Goal: Check status

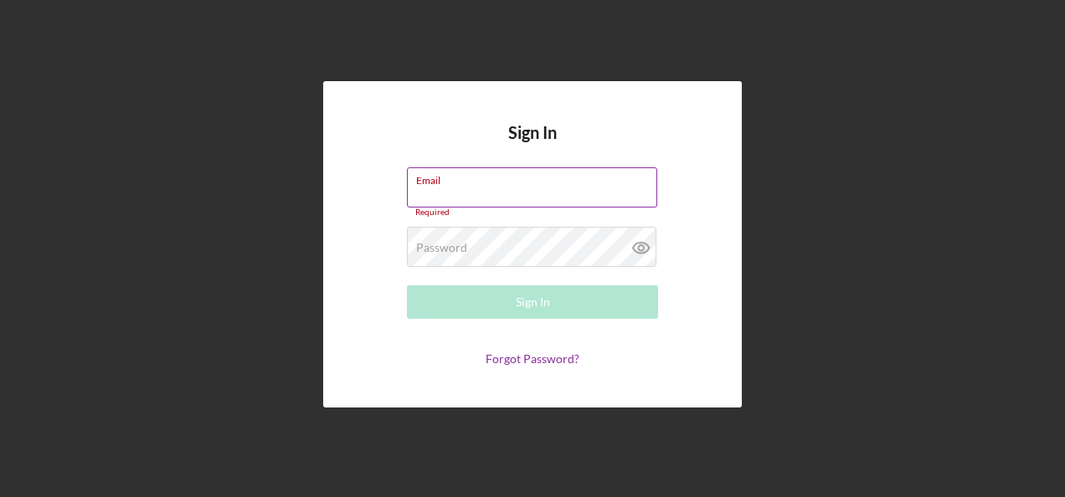
click at [465, 203] on input "Email" at bounding box center [532, 187] width 250 height 40
type input "[PERSON_NAME][EMAIL_ADDRESS][PERSON_NAME][DOMAIN_NAME]"
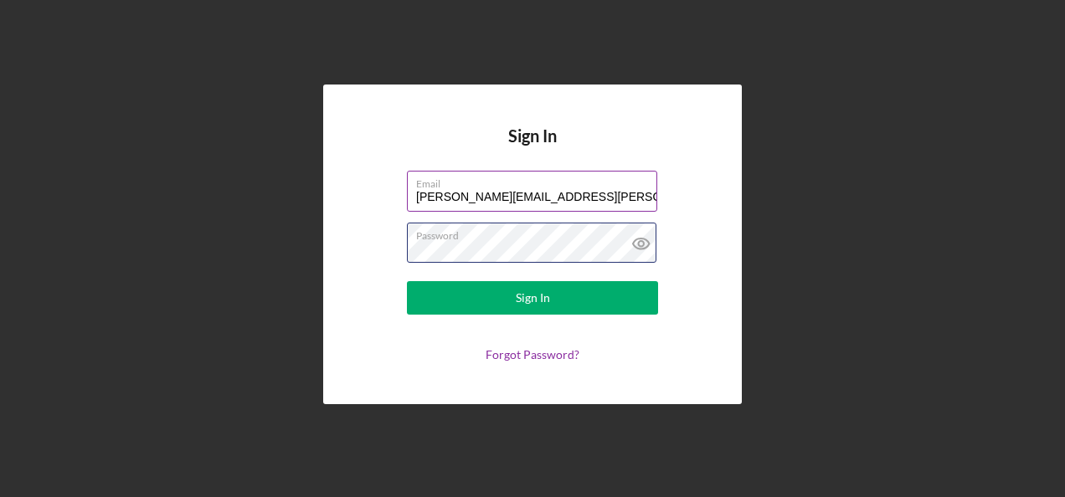
click at [407, 281] on button "Sign In" at bounding box center [532, 297] width 251 height 33
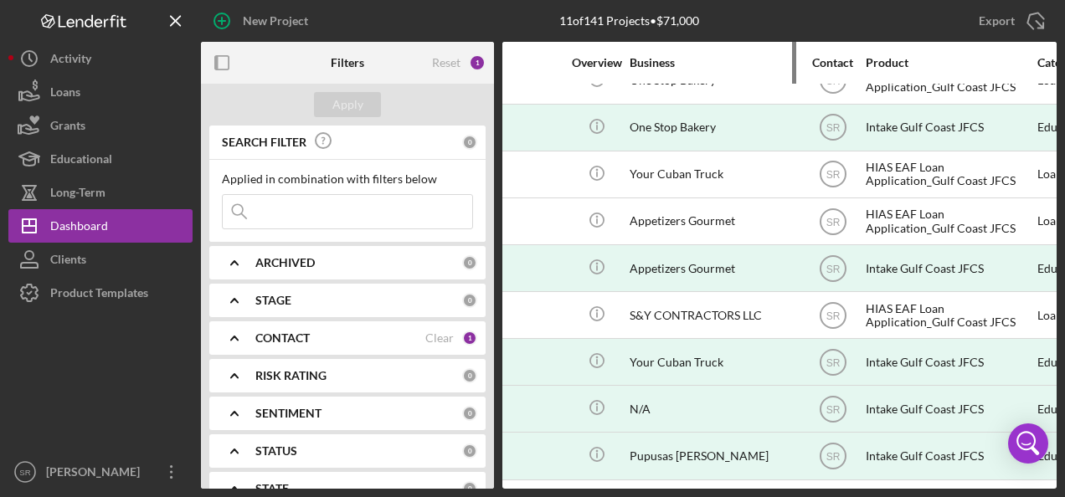
scroll to position [126, 269]
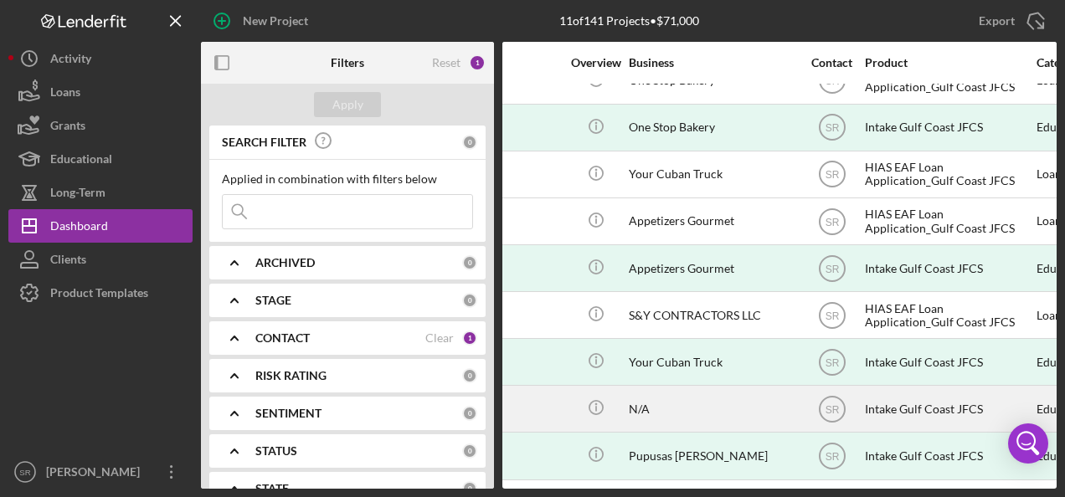
click at [888, 399] on div "Intake Gulf Coast JFCS" at bounding box center [948, 409] width 167 height 44
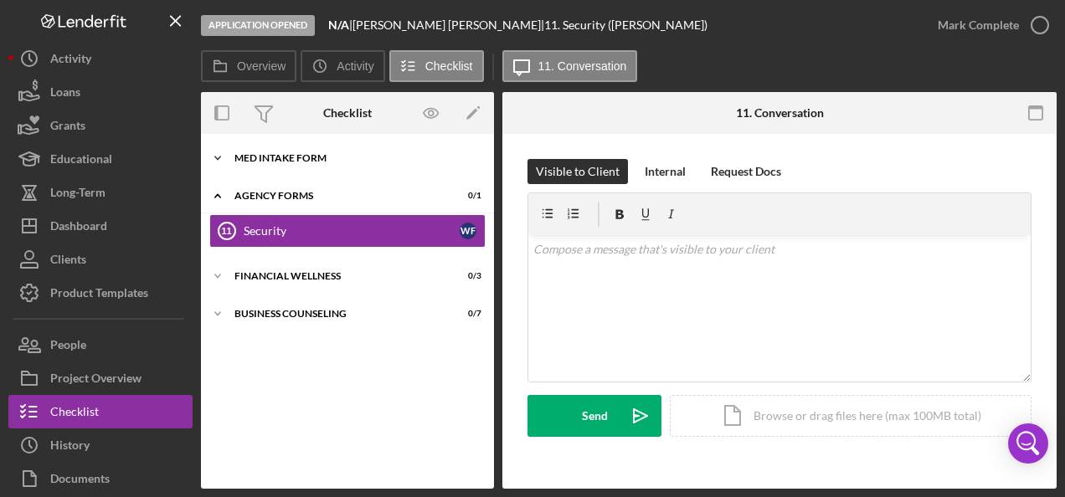
click at [315, 174] on div "Icon/Expander MED Intake Form 10 / 10" at bounding box center [347, 158] width 293 height 33
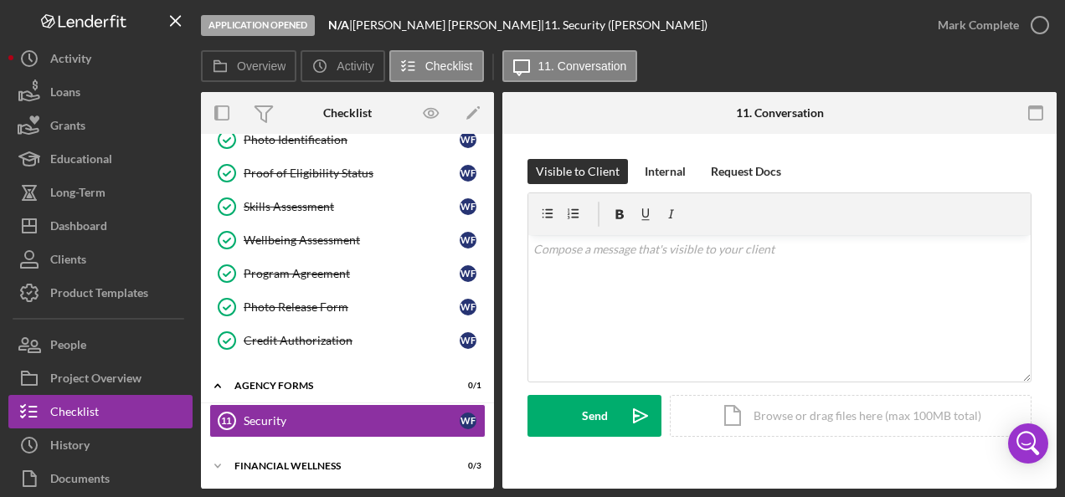
scroll to position [151, 0]
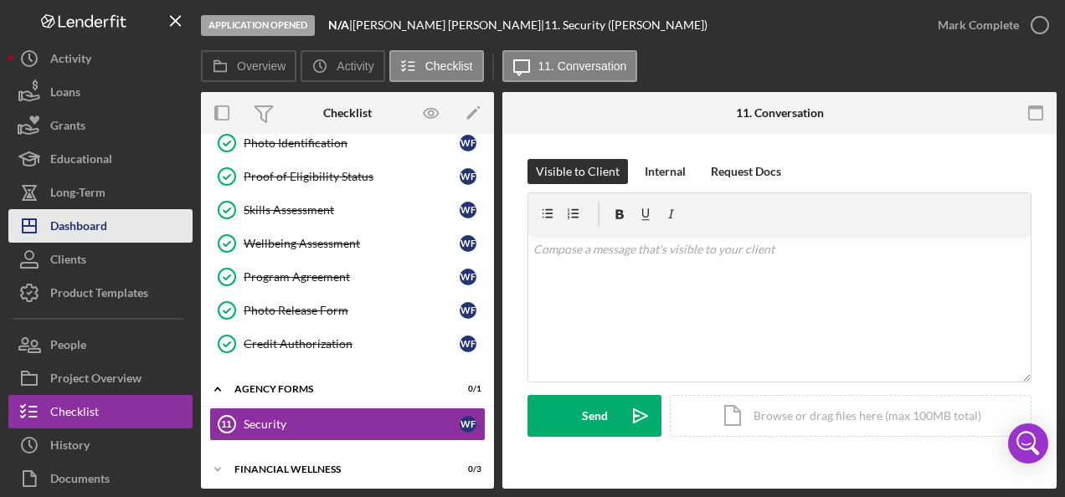
click at [125, 229] on button "Icon/Dashboard Dashboard" at bounding box center [100, 225] width 184 height 33
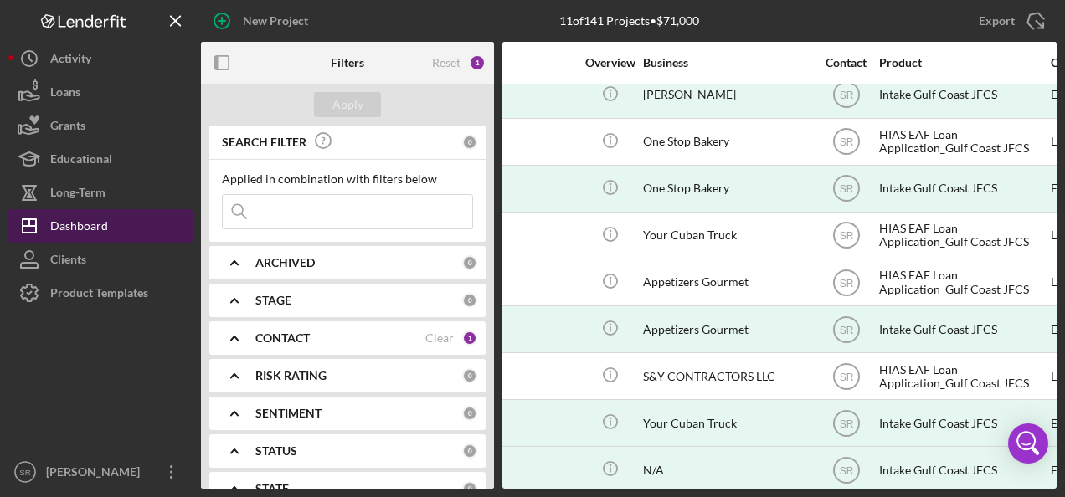
scroll to position [59, 256]
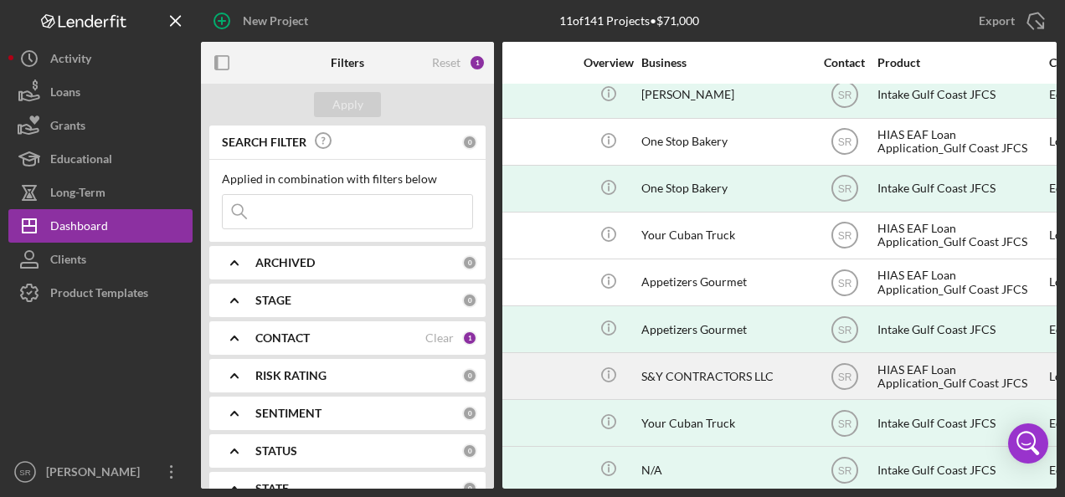
click at [914, 372] on div "HIAS EAF Loan Application_Gulf Coast JFCS" at bounding box center [961, 376] width 167 height 44
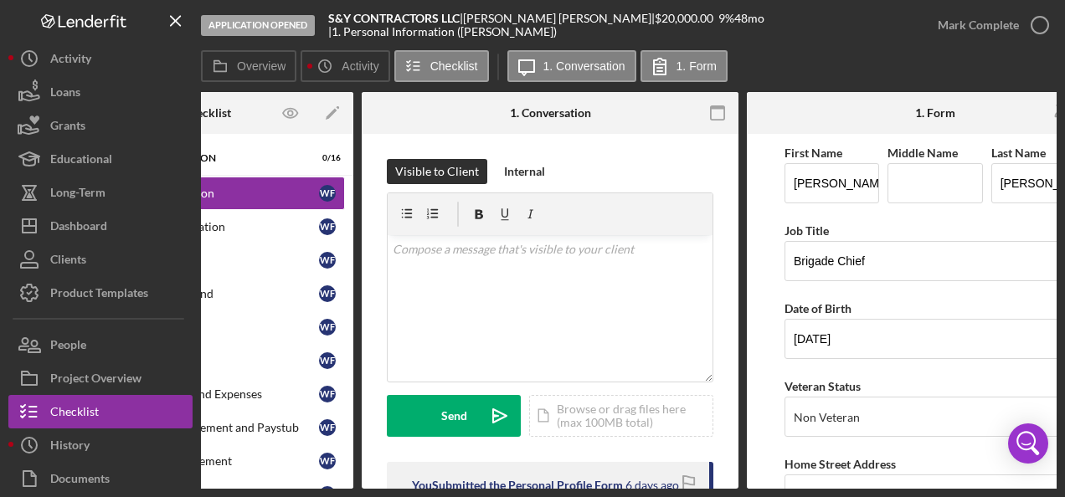
scroll to position [0, 208]
